Goal: Navigation & Orientation: Find specific page/section

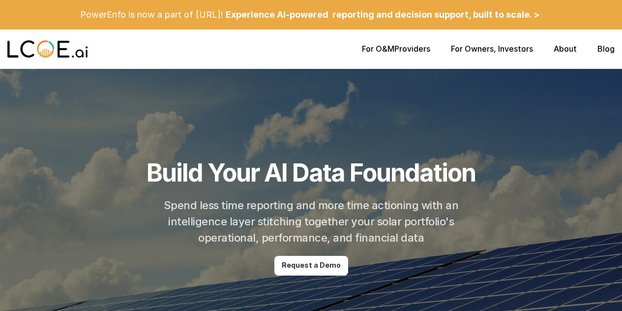
click at [564, 47] on link "About" at bounding box center [564, 49] width 23 height 10
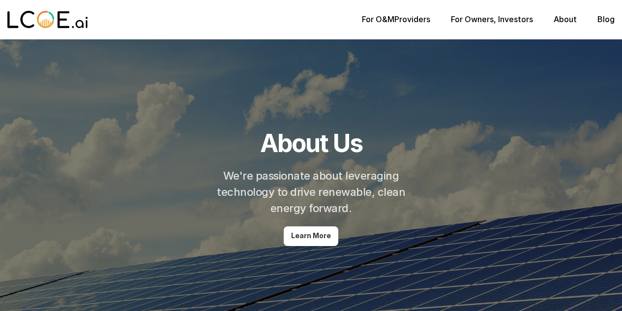
click at [387, 17] on link "For O&M" at bounding box center [378, 19] width 32 height 10
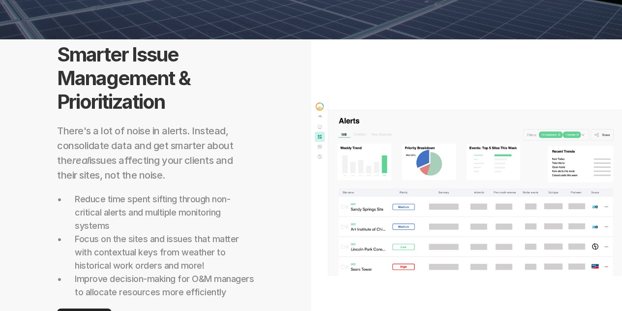
scroll to position [326, 0]
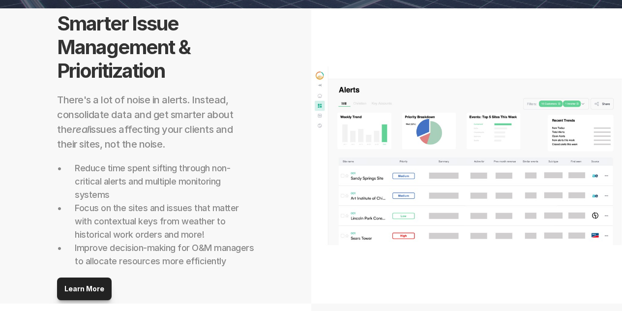
click at [269, 50] on div "Smarter Issue Management & Prioritization There's a lot of noise in alerts. Ins…" at bounding box center [155, 155] width 311 height 295
